Goal: Information Seeking & Learning: Learn about a topic

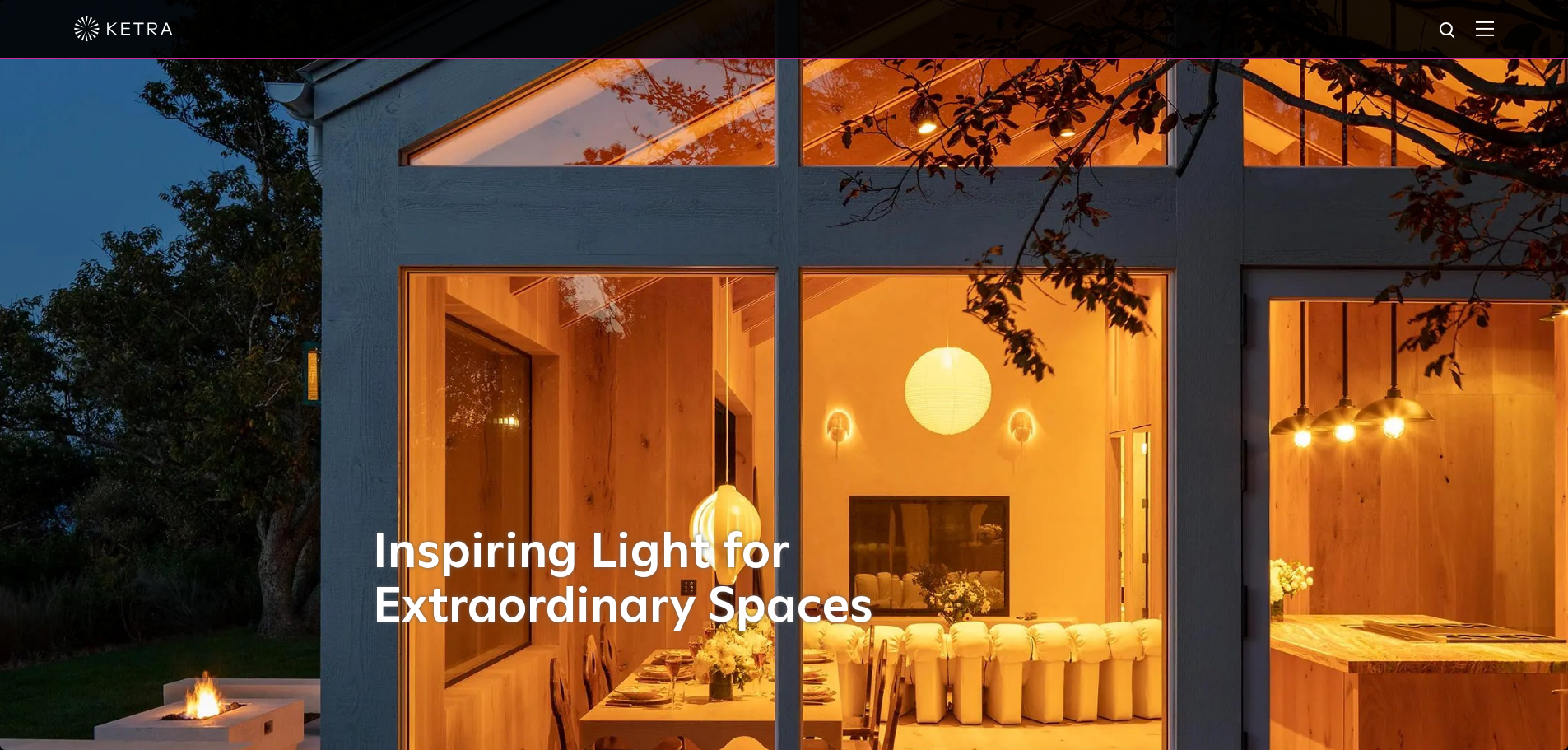
click at [1458, 37] on img at bounding box center [1448, 30] width 20 height 20
type input "d2"
click at [1396, 18] on button "Search" at bounding box center [1408, 31] width 25 height 25
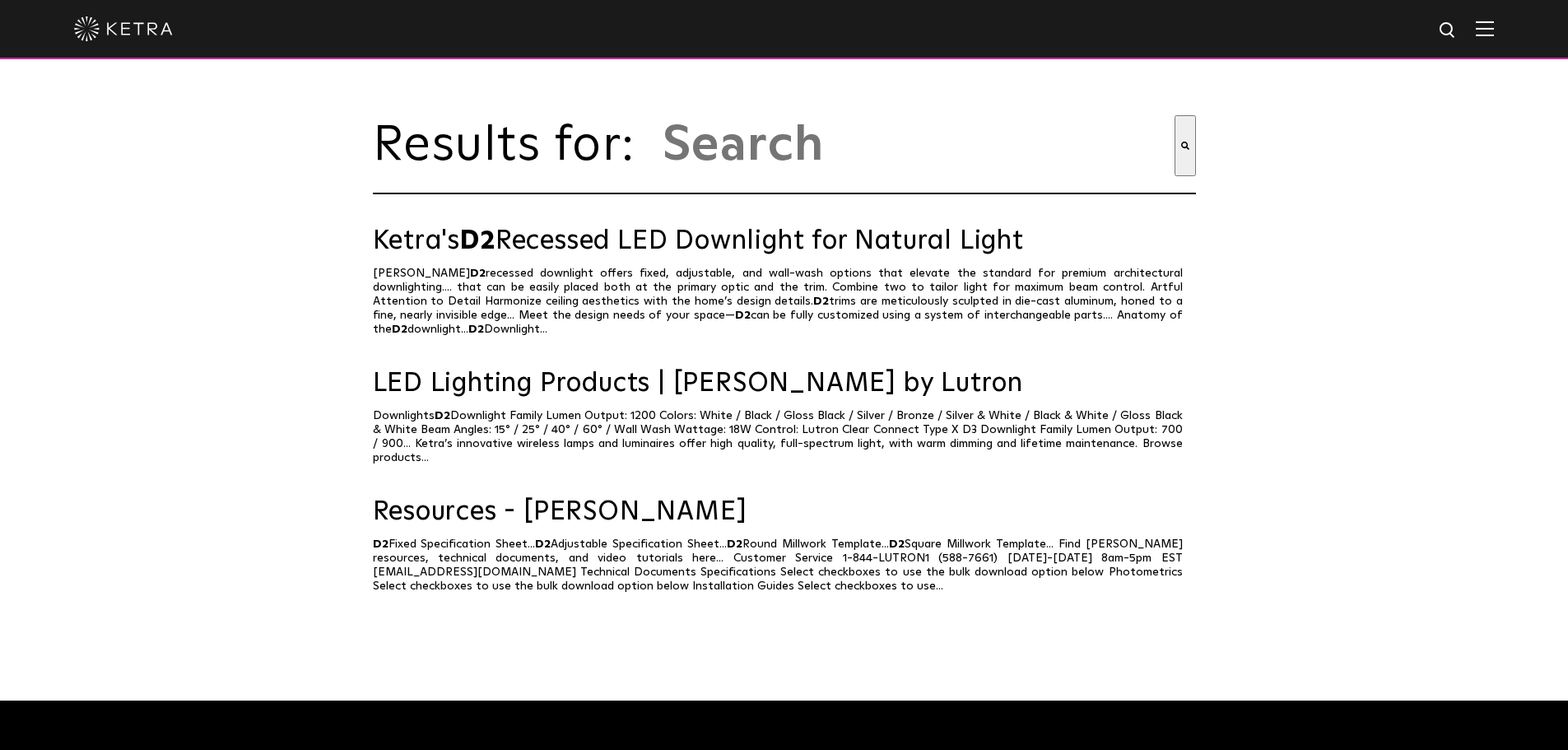
type input "d2"
click at [623, 253] on link "Ketra's D2 Recessed LED Downlight for Natural Light" at bounding box center [784, 241] width 823 height 29
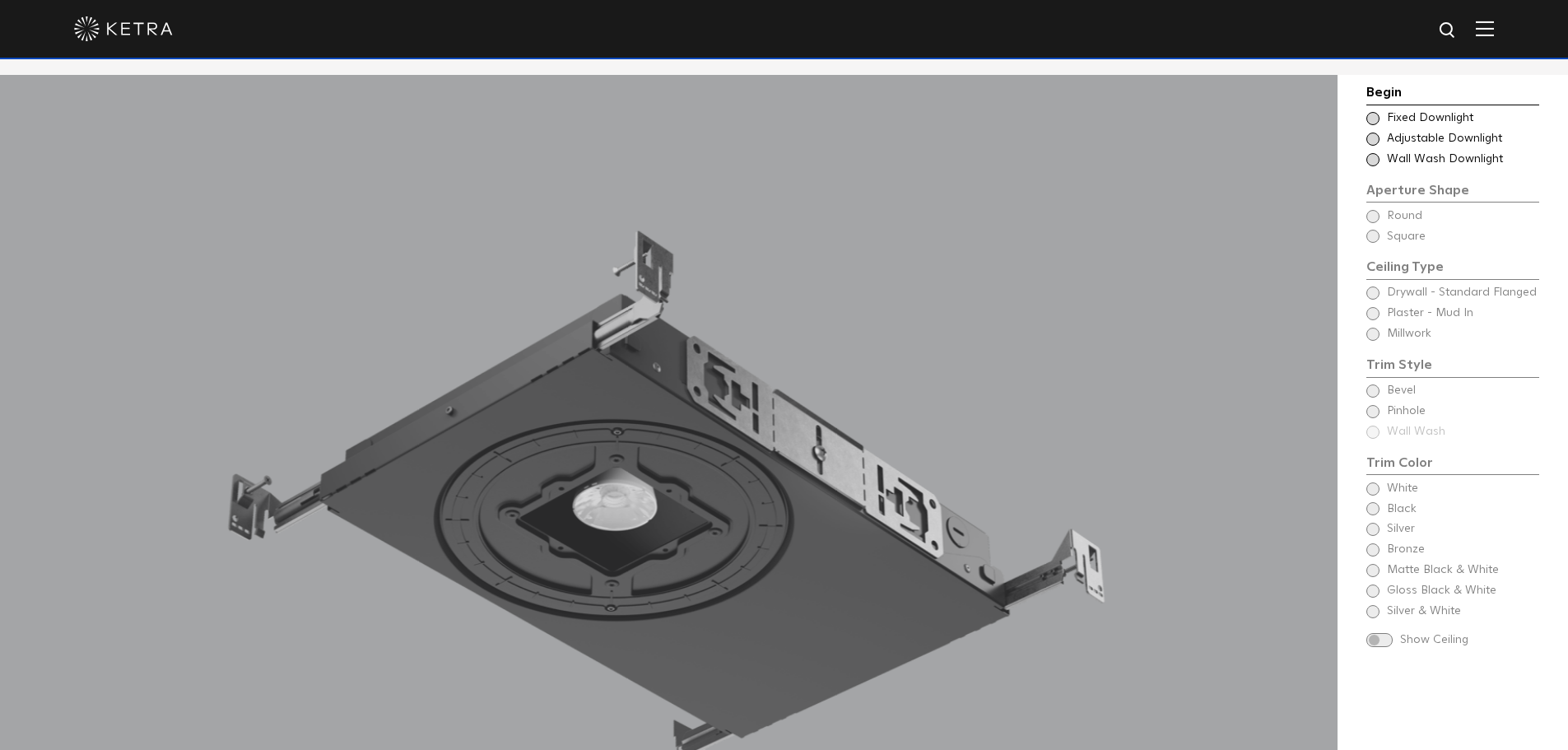
scroll to position [1482, 0]
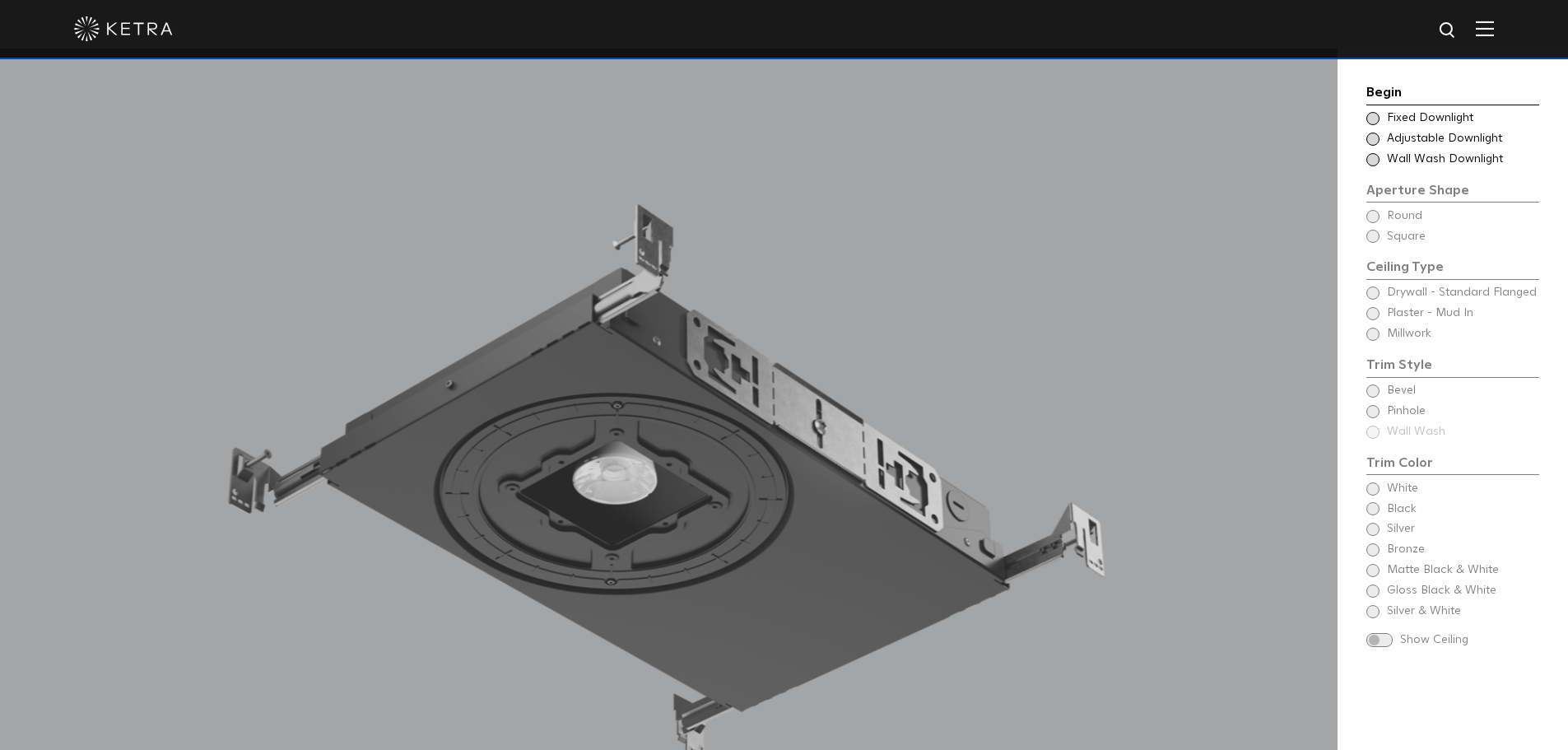
click at [1370, 163] on span at bounding box center [1373, 160] width 13 height 13
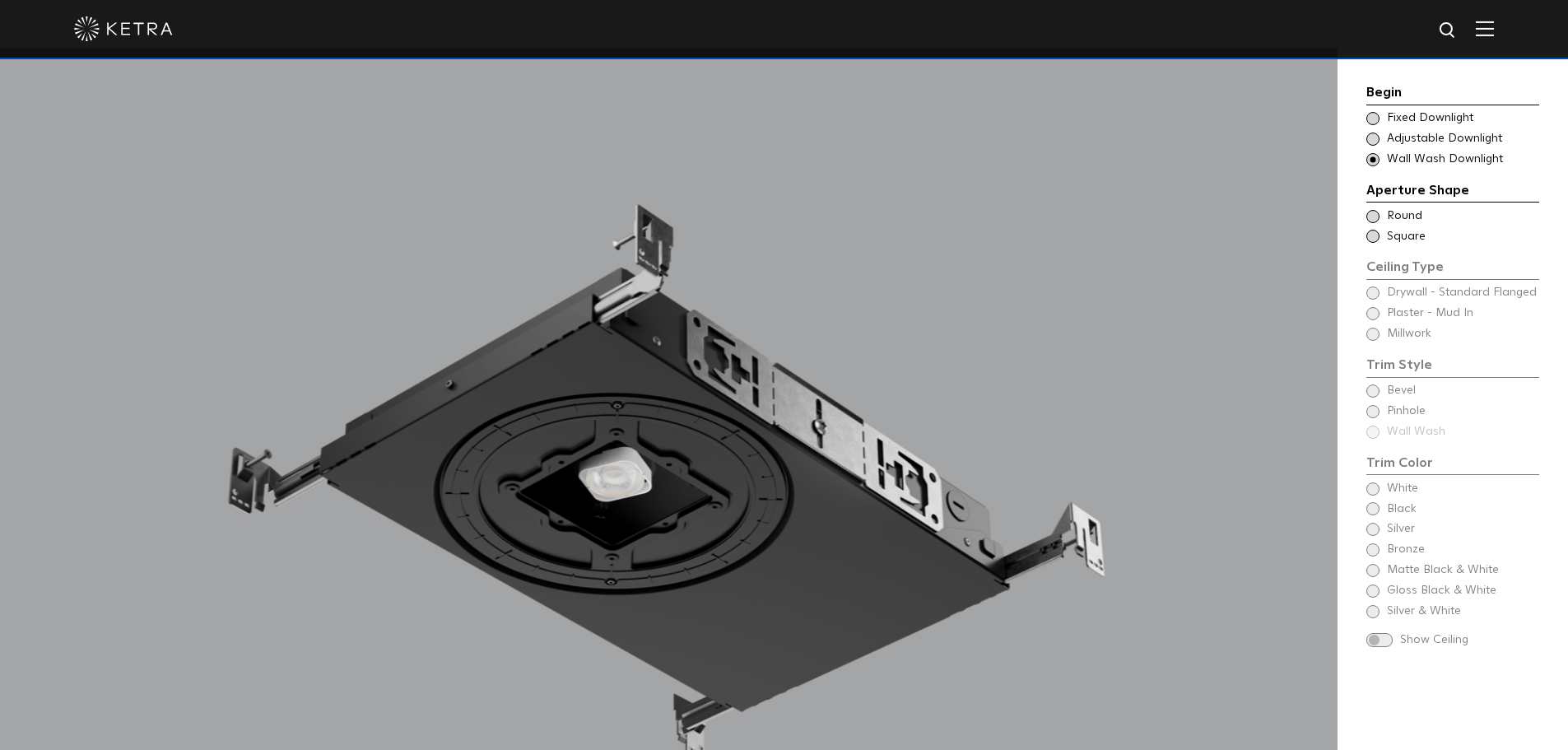
click at [1371, 238] on span at bounding box center [1373, 237] width 13 height 13
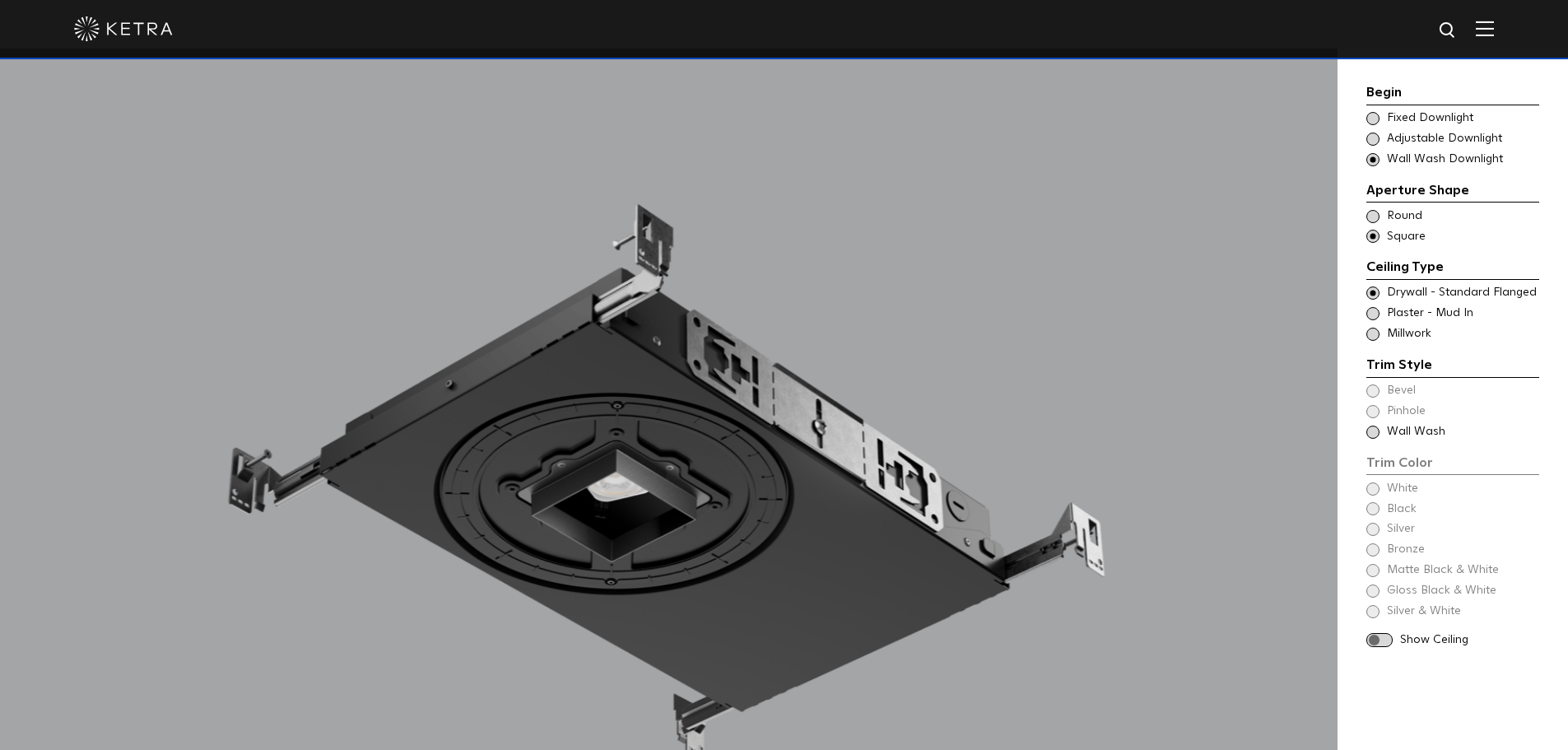
click at [1376, 435] on span at bounding box center [1373, 433] width 13 height 13
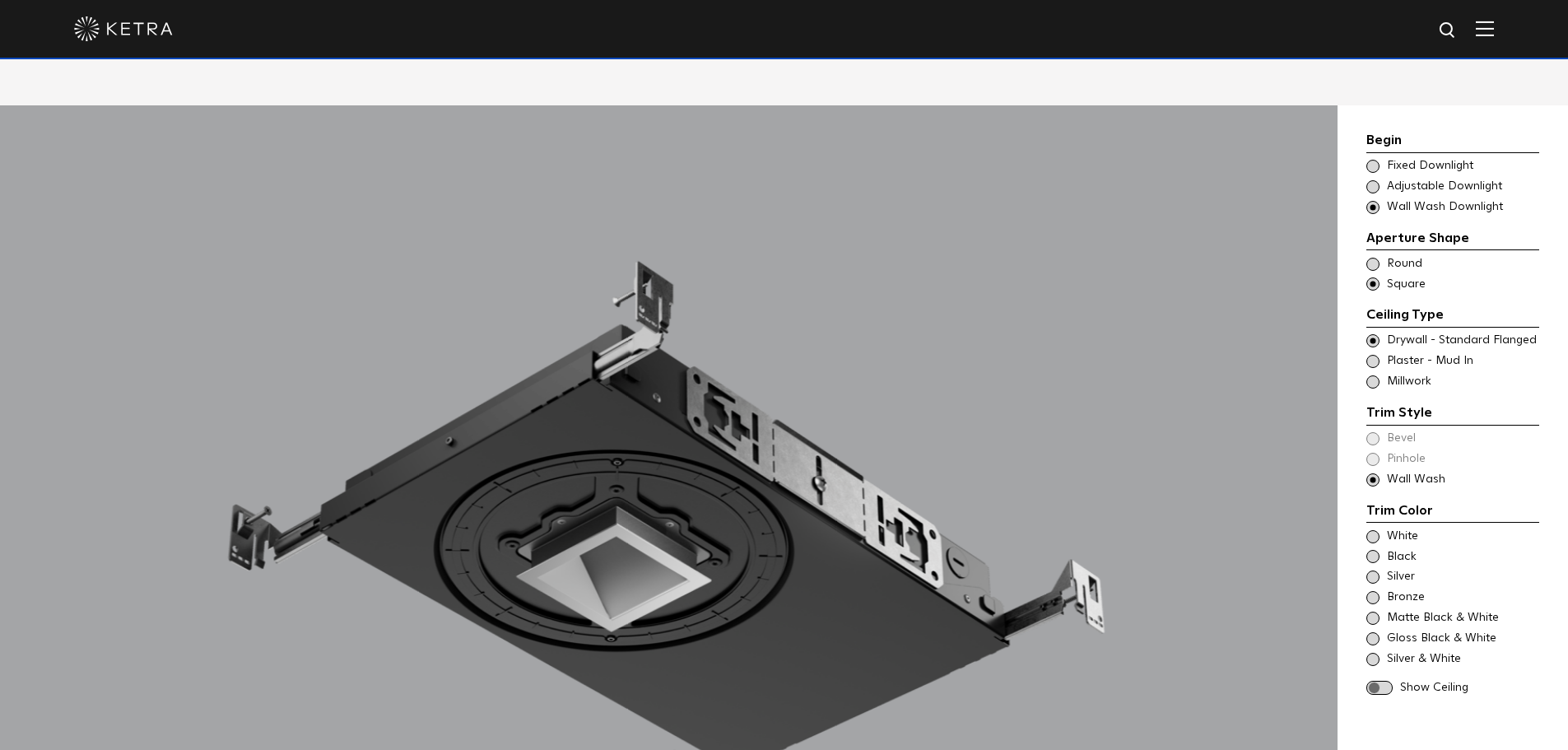
scroll to position [1400, 0]
